Goal: Information Seeking & Learning: Find contact information

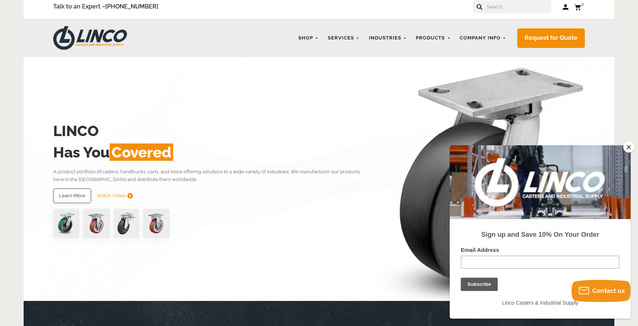
scroll to position [6, 0]
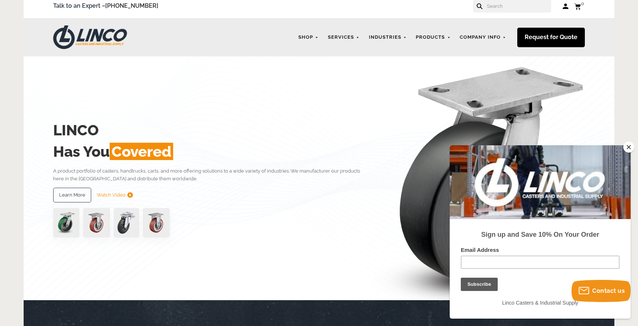
click at [557, 41] on link "Request for Quote" at bounding box center [551, 38] width 68 height 20
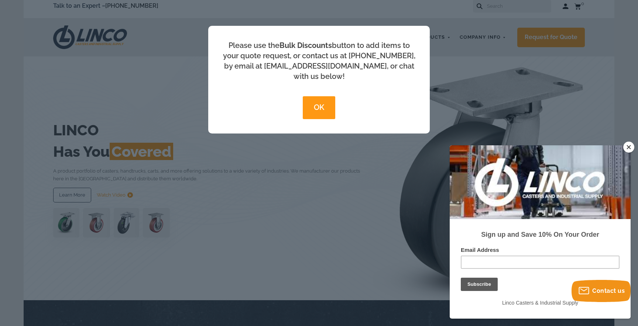
click at [322, 101] on button "OK" at bounding box center [319, 107] width 32 height 23
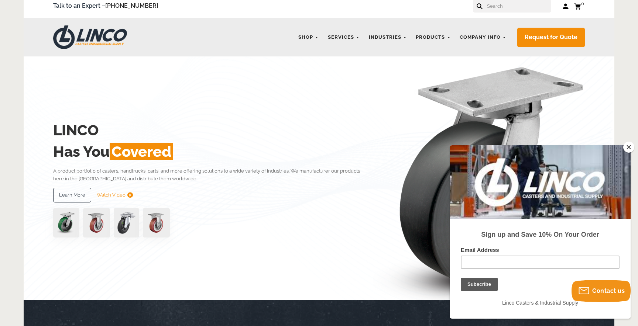
scroll to position [32, 0]
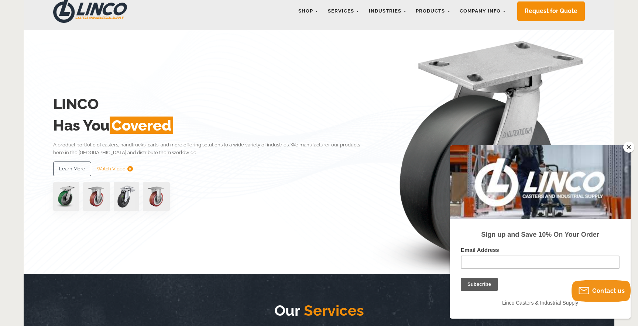
click at [626, 148] on button "Close" at bounding box center [628, 147] width 11 height 11
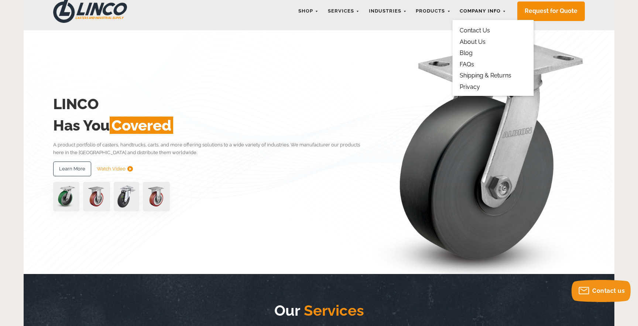
click at [483, 14] on link "Company Info" at bounding box center [483, 11] width 54 height 14
drag, startPoint x: 477, startPoint y: 30, endPoint x: 471, endPoint y: 31, distance: 6.4
click at [477, 30] on link "Contact Us" at bounding box center [474, 30] width 30 height 7
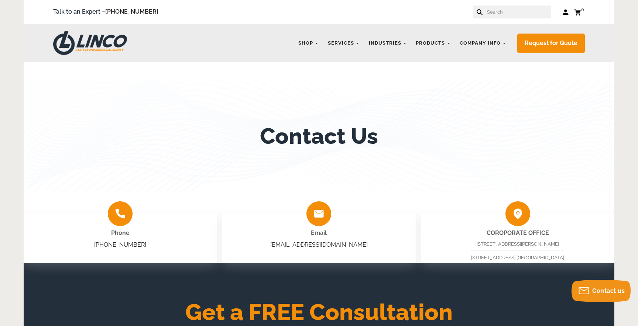
click at [323, 211] on img at bounding box center [318, 214] width 25 height 25
drag, startPoint x: 351, startPoint y: 246, endPoint x: 291, endPoint y: 249, distance: 59.9
click at [291, 249] on div "Email [EMAIL_ADDRESS][DOMAIN_NAME]" at bounding box center [318, 238] width 193 height 49
copy link "[EMAIL_ADDRESS][DOMAIN_NAME]"
